Goal: Task Accomplishment & Management: Manage account settings

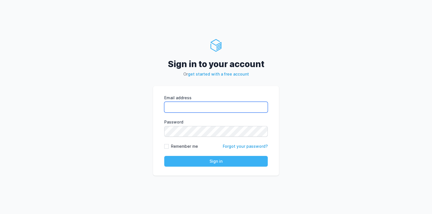
type input "[PERSON_NAME][EMAIL_ADDRESS][DOMAIN_NAME]"
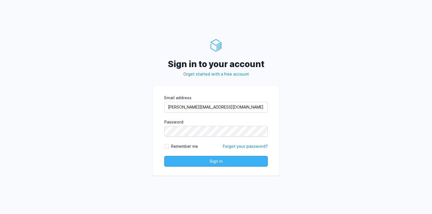
click at [204, 164] on button "Sign in" at bounding box center [216, 161] width 104 height 11
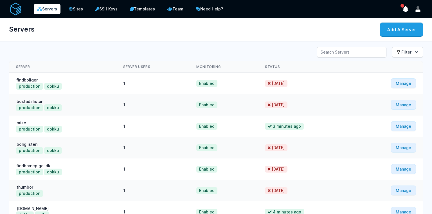
click at [418, 14] on div "Servers Sites SSH Keys Templates Team Need Help? Show Notifications" at bounding box center [216, 9] width 414 height 18
click at [418, 10] on icon "User menu" at bounding box center [418, 10] width 5 height 3
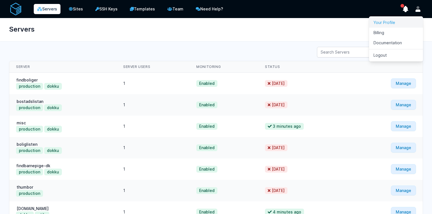
click at [397, 23] on link "Your Profile" at bounding box center [396, 22] width 54 height 10
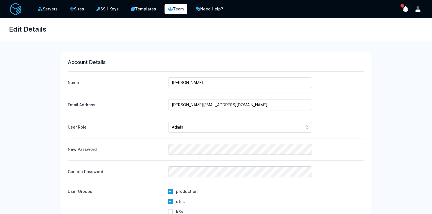
click at [175, 12] on link "Team" at bounding box center [176, 9] width 23 height 10
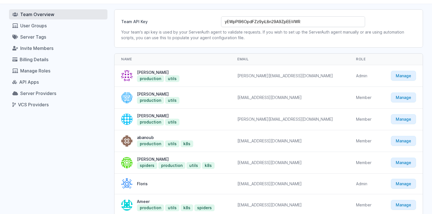
scroll to position [18, 0]
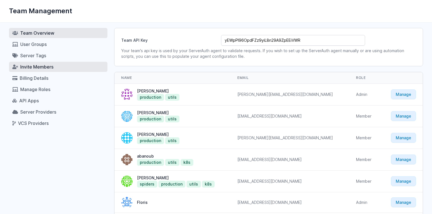
click at [57, 65] on link "Invite Members" at bounding box center [58, 67] width 99 height 10
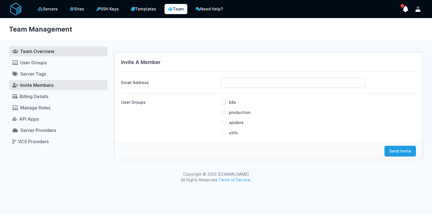
click at [61, 52] on link "Team Overview" at bounding box center [58, 51] width 99 height 10
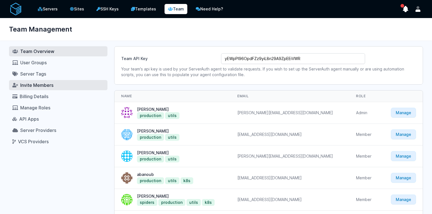
click at [47, 88] on span "Invite Members" at bounding box center [36, 85] width 33 height 6
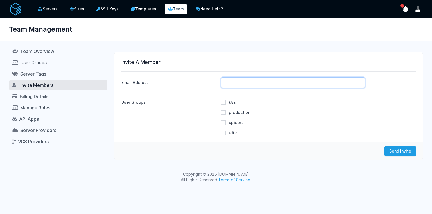
click at [239, 85] on input "Email Address" at bounding box center [293, 82] width 144 height 11
paste input "[PERSON_NAME][EMAIL_ADDRESS][DOMAIN_NAME]"
type input "[PERSON_NAME][EMAIL_ADDRESS][DOMAIN_NAME]"
click at [235, 133] on label "utils" at bounding box center [233, 132] width 9 height 5
click at [226, 133] on input "utils" at bounding box center [223, 132] width 5 height 5
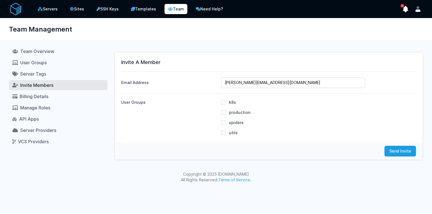
checkbox input "true"
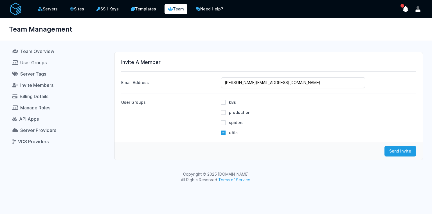
click at [235, 124] on label "spiders" at bounding box center [236, 122] width 15 height 5
click at [226, 124] on input "spiders" at bounding box center [223, 122] width 5 height 5
checkbox input "true"
click at [238, 118] on div "k8s" at bounding box center [318, 117] width 195 height 36
click at [238, 114] on label "production" at bounding box center [239, 112] width 21 height 5
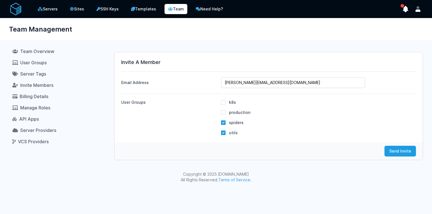
click at [226, 114] on input "production" at bounding box center [223, 112] width 5 height 5
checkbox input "true"
click at [232, 106] on div "k8s" at bounding box center [318, 117] width 195 height 36
click at [232, 102] on label "k8s" at bounding box center [232, 102] width 7 height 5
click at [226, 102] on input "k8s" at bounding box center [223, 102] width 5 height 5
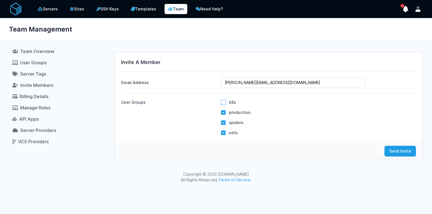
checkbox input "true"
click at [271, 86] on input "[PERSON_NAME][EMAIL_ADDRESS][DOMAIN_NAME]" at bounding box center [293, 82] width 144 height 11
click at [395, 150] on button "Send Invite" at bounding box center [401, 151] width 32 height 11
checkbox input "false"
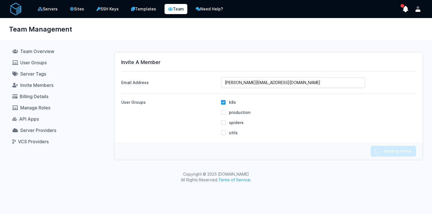
checkbox input "false"
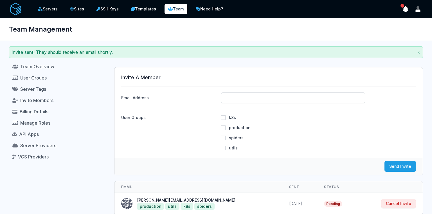
scroll to position [29, 0]
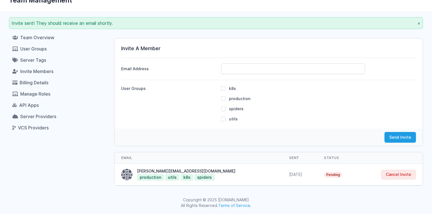
click at [78, 153] on div "Team Overview User Groups Server Tags Invite Members Billing Details Manage Rol…" at bounding box center [58, 108] width 99 height 153
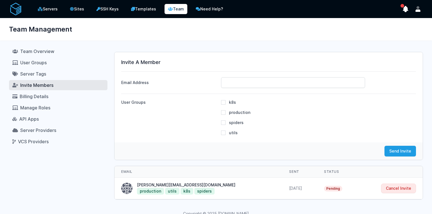
scroll to position [14, 0]
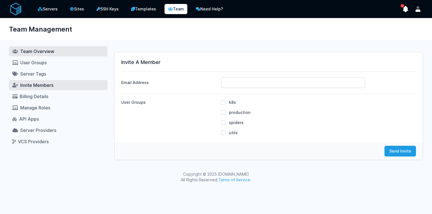
click at [59, 51] on link "Team Overview" at bounding box center [58, 51] width 99 height 10
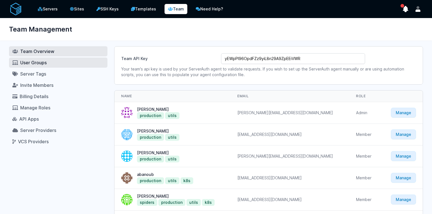
click at [52, 64] on link "User Groups" at bounding box center [58, 62] width 99 height 10
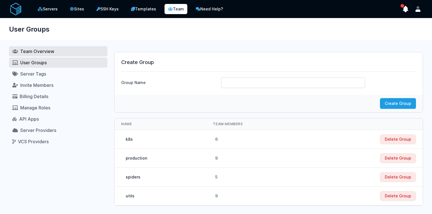
click at [59, 51] on link "Team Overview" at bounding box center [58, 51] width 99 height 10
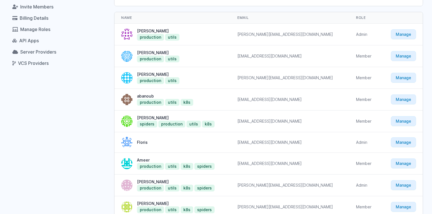
scroll to position [132, 0]
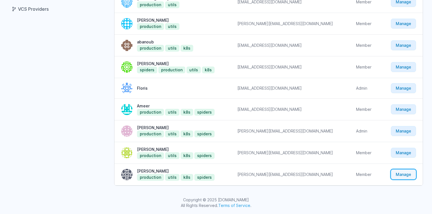
click at [402, 174] on link "Manage" at bounding box center [403, 174] width 25 height 10
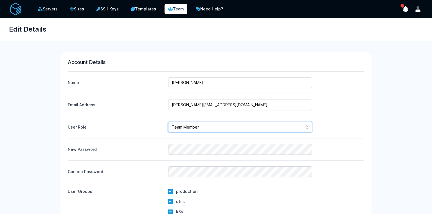
click at [245, 127] on select "Admin Manager Team Member" at bounding box center [240, 127] width 144 height 11
select select "admin"
click at [168, 122] on select "Admin Manager Team Member" at bounding box center [240, 127] width 144 height 11
click at [128, 143] on div "New Password" at bounding box center [216, 146] width 297 height 17
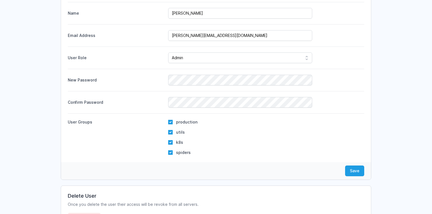
scroll to position [114, 0]
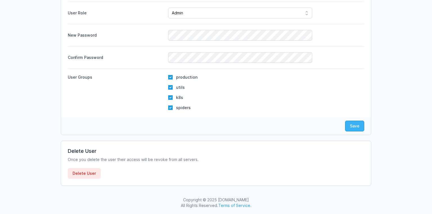
click at [349, 128] on button "Save" at bounding box center [354, 125] width 19 height 11
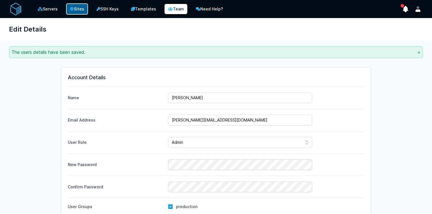
click at [75, 8] on link "Sites" at bounding box center [77, 8] width 22 height 11
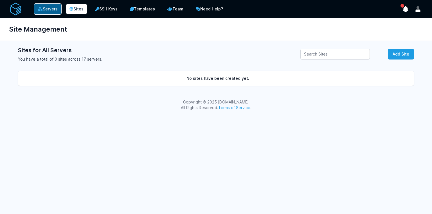
click at [50, 11] on link "Servers" at bounding box center [48, 8] width 28 height 11
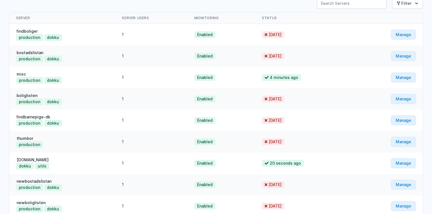
scroll to position [112, 0]
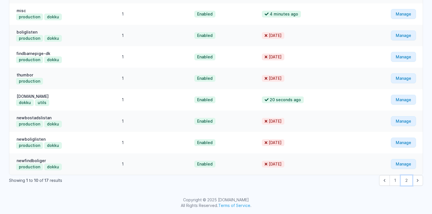
click at [406, 182] on button "2" at bounding box center [407, 180] width 12 height 11
